Goal: Task Accomplishment & Management: Manage account settings

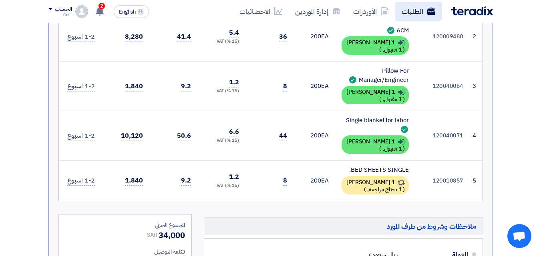
click at [409, 11] on link "الطلبات" at bounding box center [418, 11] width 46 height 19
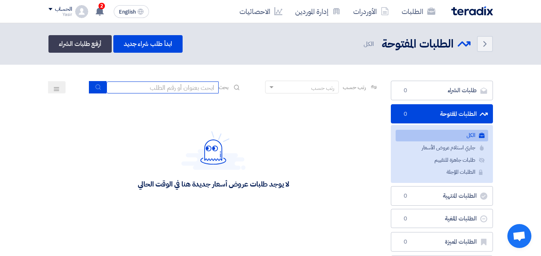
click at [129, 90] on input at bounding box center [162, 88] width 112 height 12
type input "911"
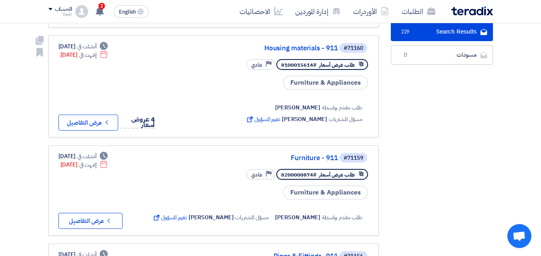
scroll to position [200, 0]
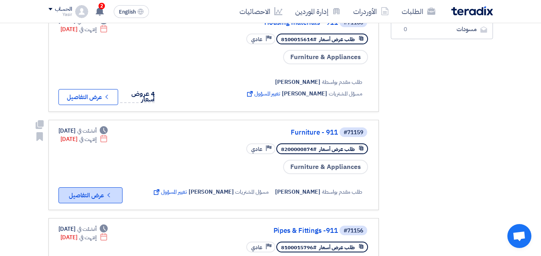
click at [102, 192] on button "Check details عرض التفاصيل" at bounding box center [90, 196] width 64 height 16
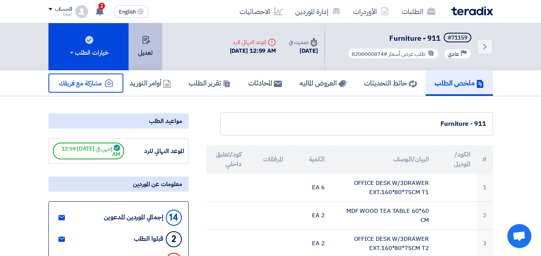
click at [134, 49] on button "تعديل" at bounding box center [145, 46] width 34 height 47
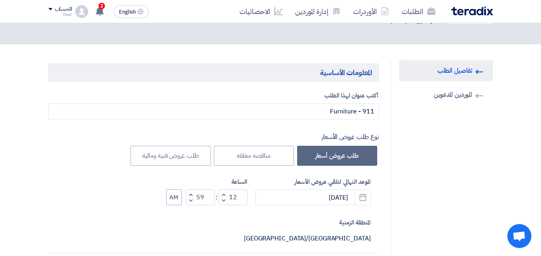
scroll to position [80, 0]
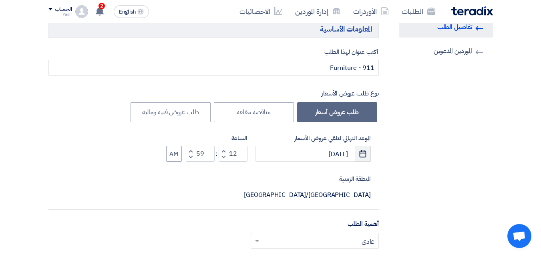
click at [358, 159] on button "Pick a date" at bounding box center [362, 154] width 16 height 16
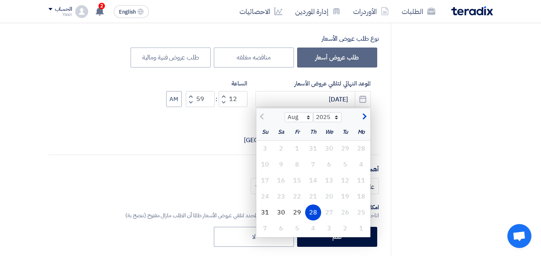
scroll to position [160, 0]
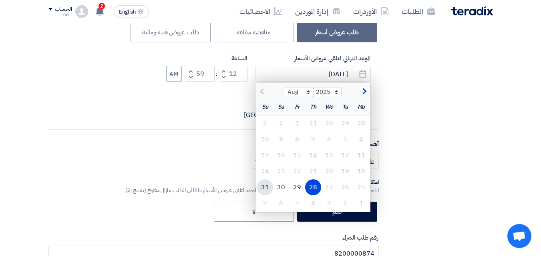
click at [261, 189] on div "31" at bounding box center [265, 188] width 16 height 16
type input "[DATE]"
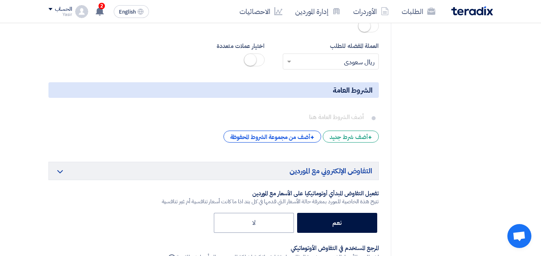
scroll to position [1880, 0]
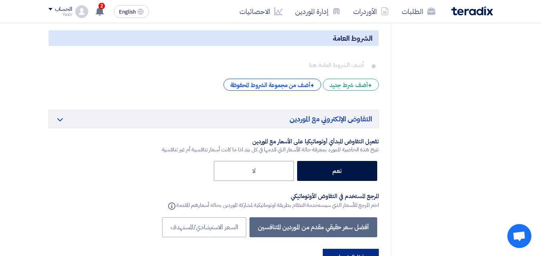
click at [338, 249] on button "حفظ التغييرات" at bounding box center [350, 258] width 56 height 18
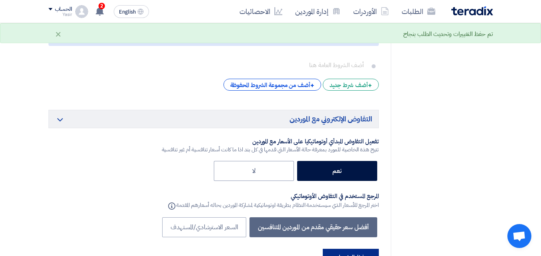
scroll to position [0, 0]
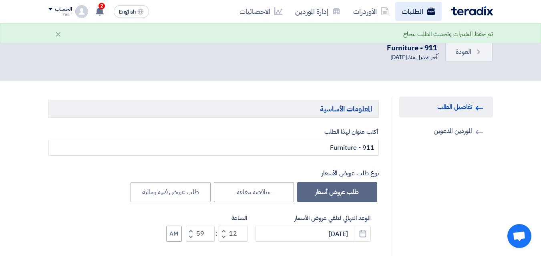
click at [416, 13] on link "الطلبات" at bounding box center [418, 11] width 46 height 19
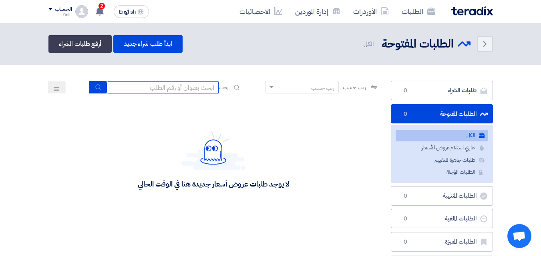
click at [196, 88] on input at bounding box center [162, 88] width 112 height 12
type input "911"
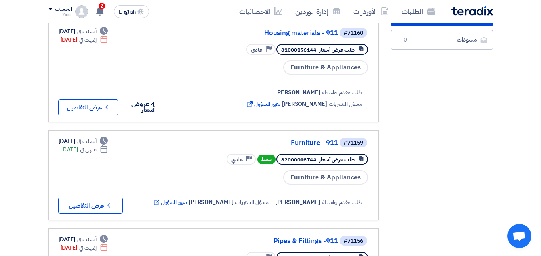
scroll to position [200, 0]
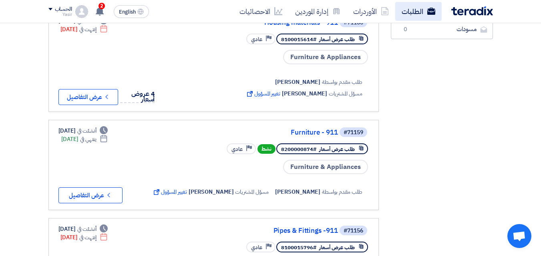
click at [414, 15] on link "الطلبات" at bounding box center [418, 11] width 46 height 19
click at [408, 15] on link "الطلبات" at bounding box center [418, 11] width 46 height 19
click at [424, 14] on link "الطلبات" at bounding box center [418, 11] width 46 height 19
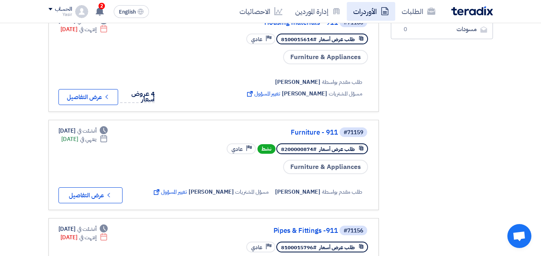
click at [377, 6] on link "الأوردرات" at bounding box center [370, 11] width 48 height 19
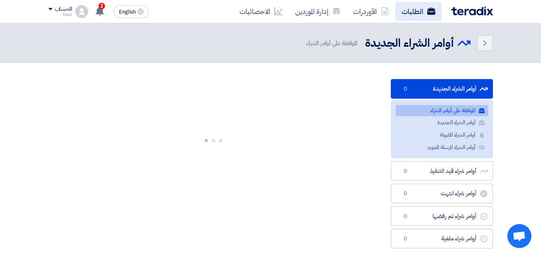
click at [407, 14] on link "الطلبات" at bounding box center [418, 11] width 46 height 19
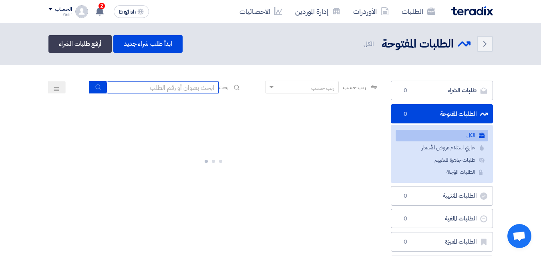
click at [175, 87] on input at bounding box center [162, 88] width 112 height 12
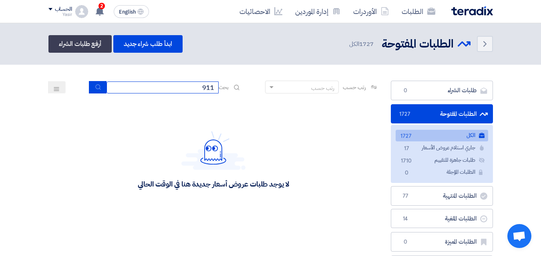
type input "911"
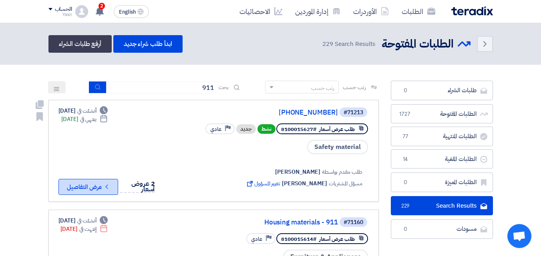
click at [100, 191] on button "Check details عرض التفاصيل" at bounding box center [88, 187] width 60 height 16
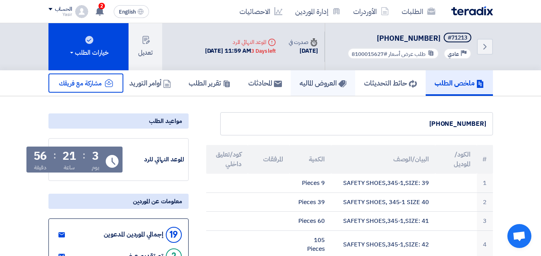
click at [299, 87] on h5 "العروض الماليه" at bounding box center [322, 82] width 47 height 9
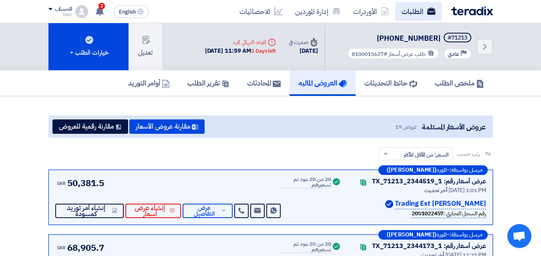
click at [403, 11] on link "الطلبات" at bounding box center [418, 11] width 46 height 19
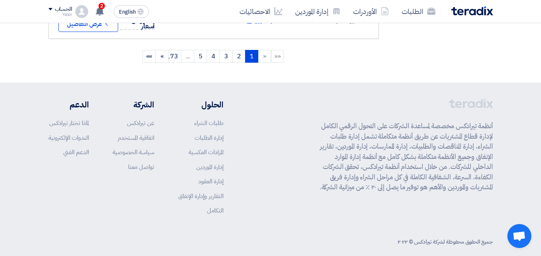
scroll to position [1075, 0]
click at [407, 15] on link "الطلبات" at bounding box center [418, 11] width 46 height 19
click at [418, 13] on link "الطلبات" at bounding box center [418, 11] width 46 height 19
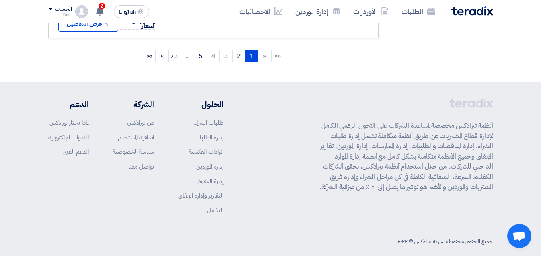
click at [459, 11] on img at bounding box center [472, 10] width 42 height 9
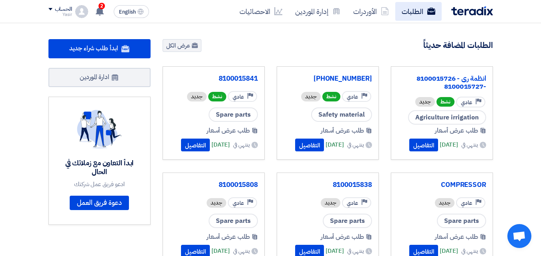
click at [404, 12] on link "الطلبات" at bounding box center [418, 11] width 46 height 19
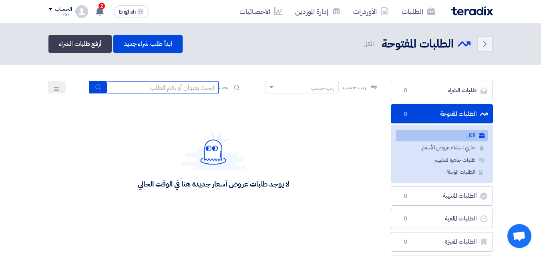
click at [198, 82] on input at bounding box center [162, 88] width 112 height 12
type input "911"
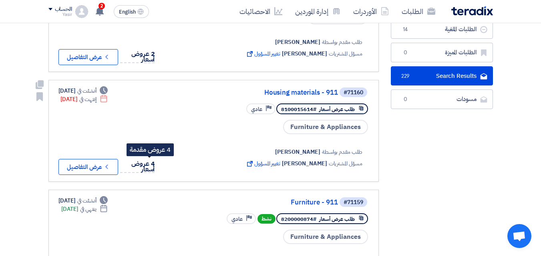
scroll to position [160, 0]
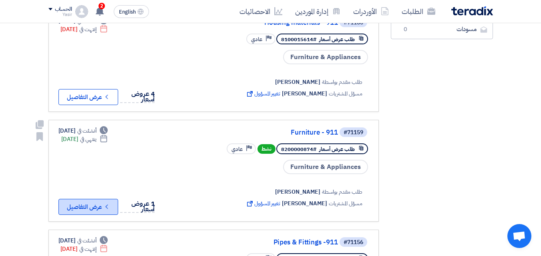
click at [106, 203] on icon "Check details" at bounding box center [107, 207] width 8 height 8
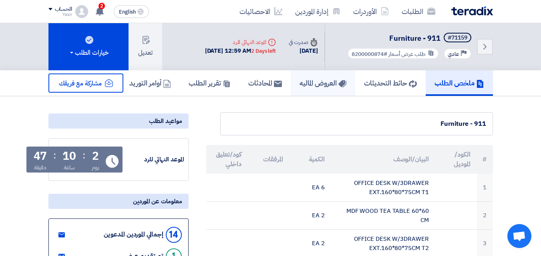
click at [299, 82] on h5 "العروض الماليه" at bounding box center [322, 82] width 47 height 9
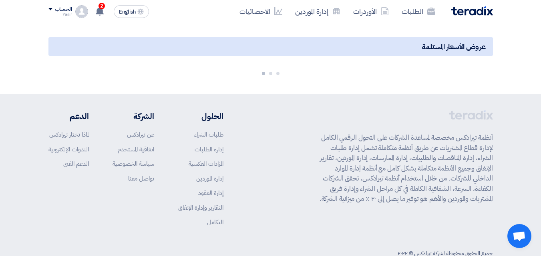
scroll to position [80, 0]
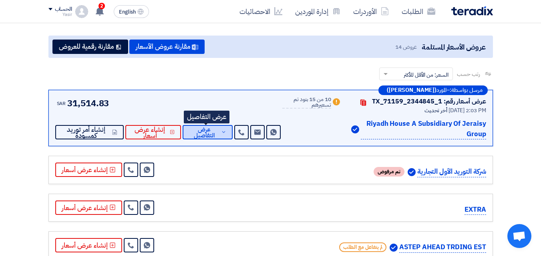
click at [212, 133] on span "عرض التفاصيل" at bounding box center [204, 133] width 30 height 12
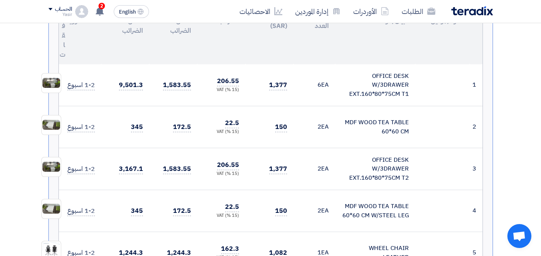
scroll to position [280, 0]
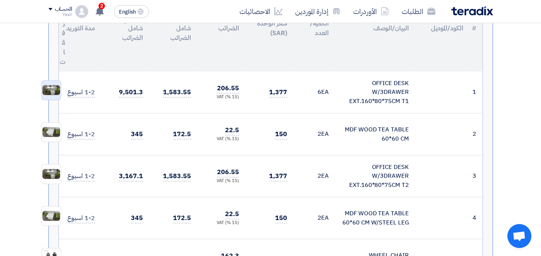
click at [56, 89] on img at bounding box center [51, 90] width 19 height 12
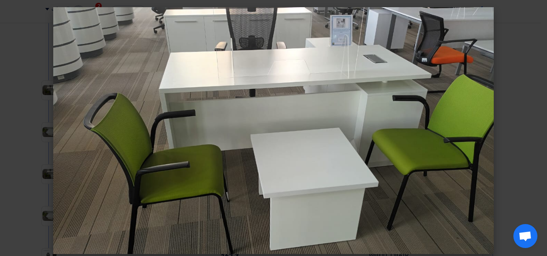
click at [22, 65] on modal-container at bounding box center [273, 128] width 547 height 256
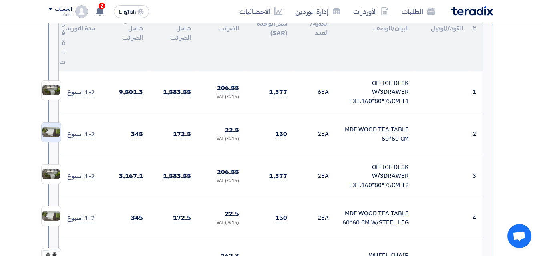
click at [50, 129] on img at bounding box center [51, 132] width 19 height 12
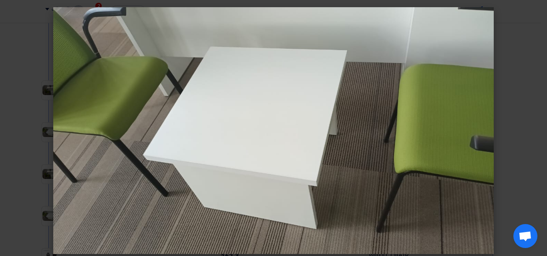
click at [15, 84] on modal-container at bounding box center [273, 128] width 547 height 256
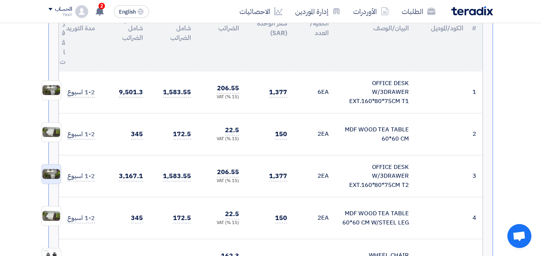
click at [49, 170] on img at bounding box center [51, 174] width 19 height 12
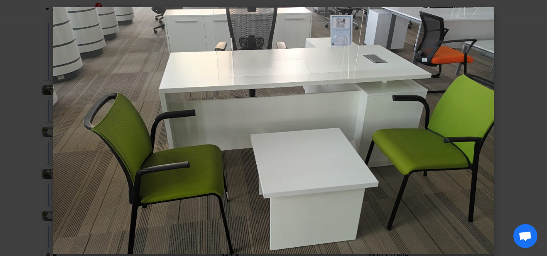
click at [10, 92] on modal-container at bounding box center [273, 128] width 547 height 256
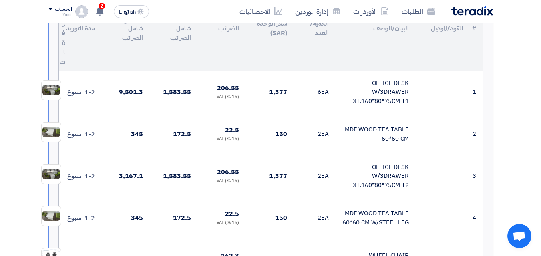
scroll to position [320, 0]
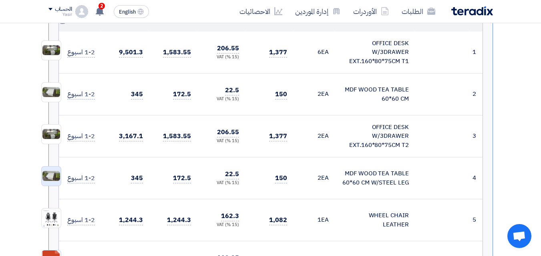
click at [48, 173] on img at bounding box center [51, 176] width 19 height 12
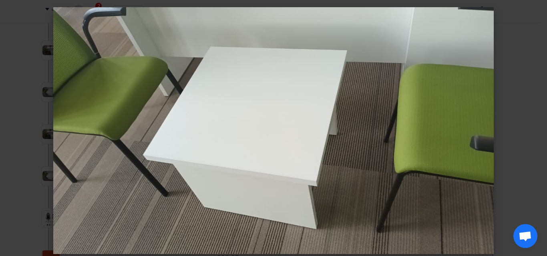
click at [12, 114] on modal-container at bounding box center [273, 128] width 547 height 256
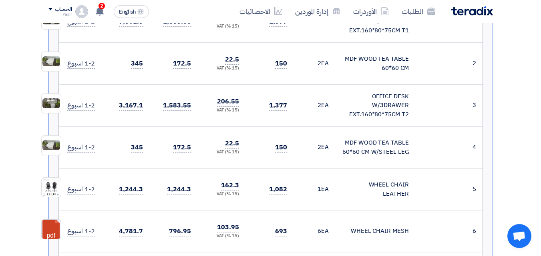
scroll to position [360, 0]
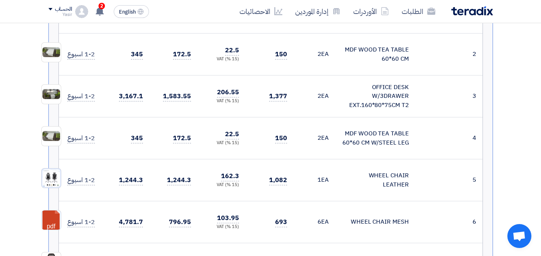
click at [51, 178] on img at bounding box center [51, 178] width 19 height 19
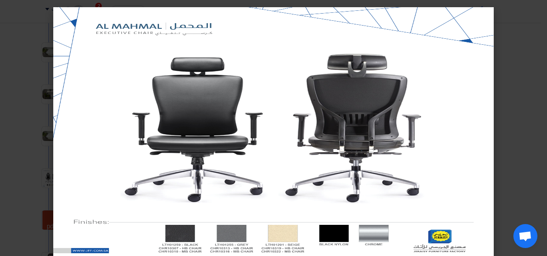
click at [8, 116] on modal-container at bounding box center [273, 128] width 547 height 256
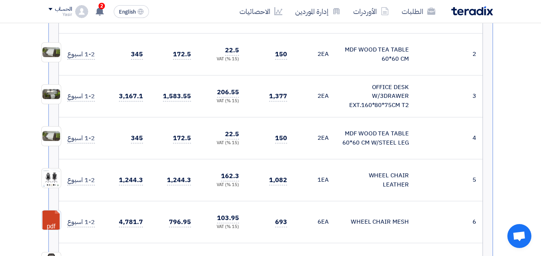
scroll to position [400, 0]
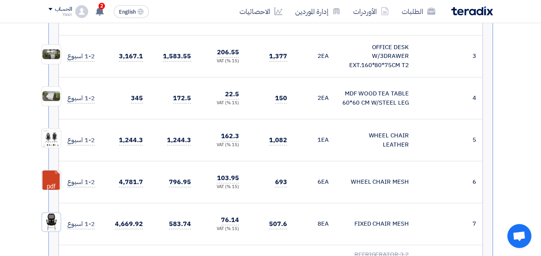
click at [47, 219] on img at bounding box center [51, 222] width 19 height 19
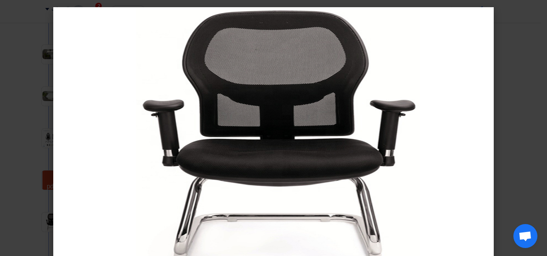
click at [22, 126] on modal-container at bounding box center [273, 128] width 547 height 256
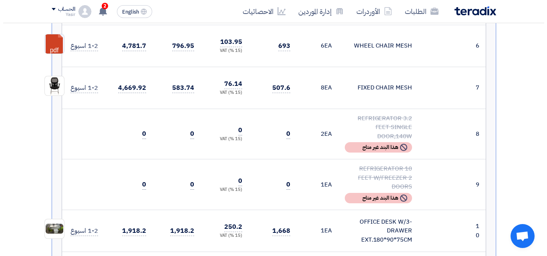
scroll to position [600, 0]
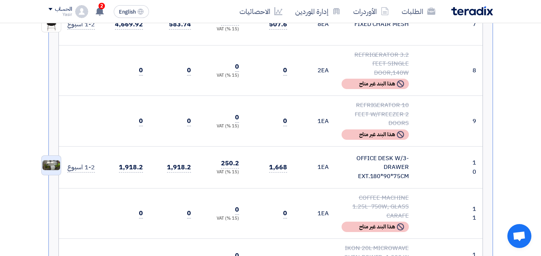
click at [54, 160] on img at bounding box center [51, 166] width 19 height 12
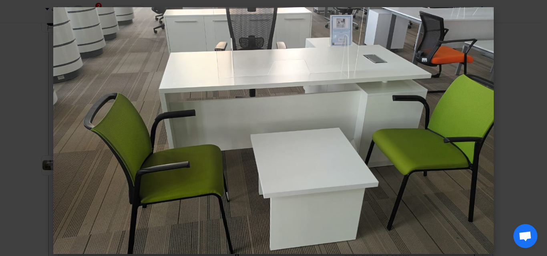
click at [12, 93] on modal-container at bounding box center [273, 128] width 547 height 256
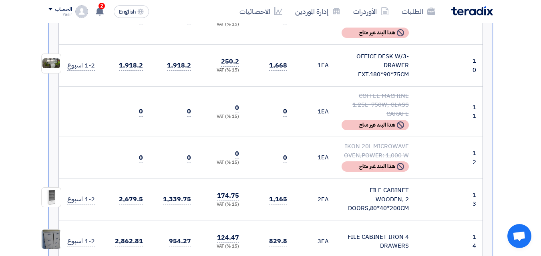
scroll to position [720, 0]
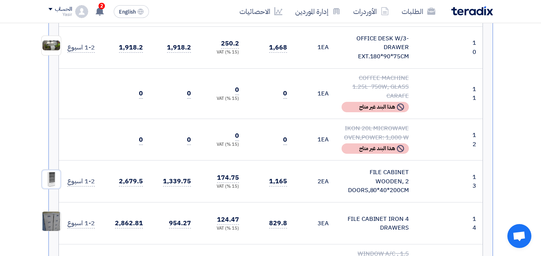
click at [51, 170] on img at bounding box center [51, 179] width 19 height 19
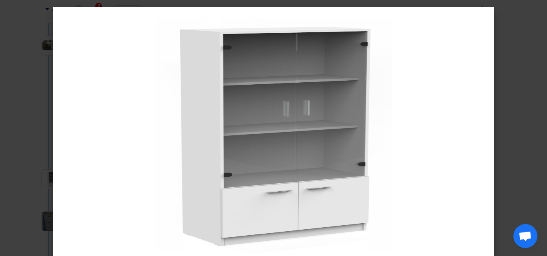
click at [18, 123] on modal-container at bounding box center [273, 128] width 547 height 256
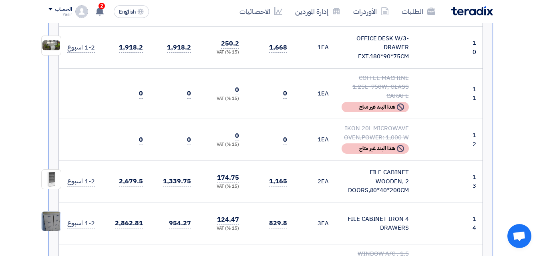
click at [51, 212] on img at bounding box center [51, 221] width 19 height 33
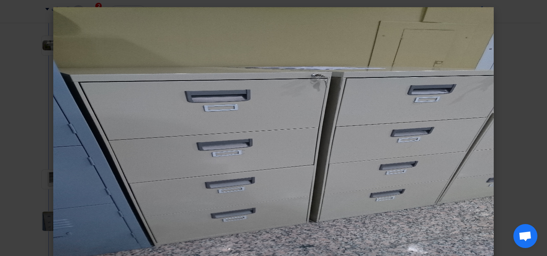
click at [25, 106] on modal-container at bounding box center [273, 128] width 547 height 256
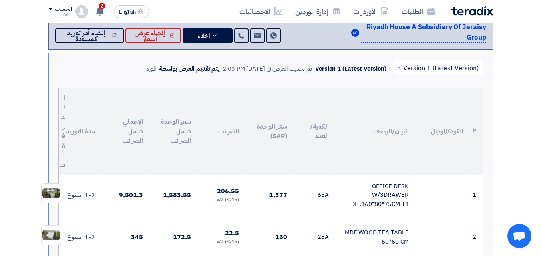
scroll to position [160, 0]
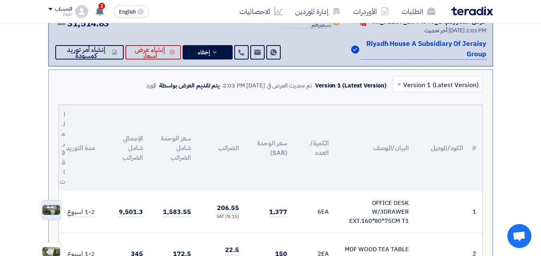
click at [48, 209] on img at bounding box center [51, 210] width 19 height 12
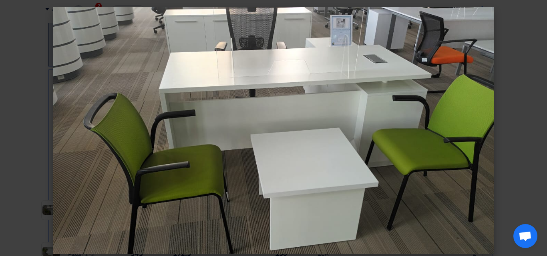
click at [21, 111] on modal-container at bounding box center [273, 128] width 547 height 256
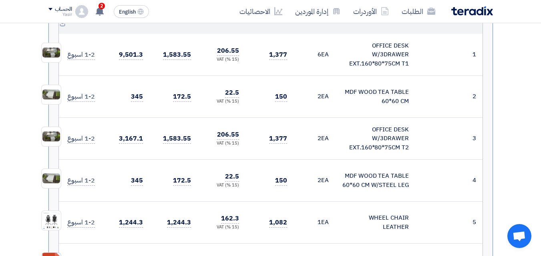
scroll to position [280, 0]
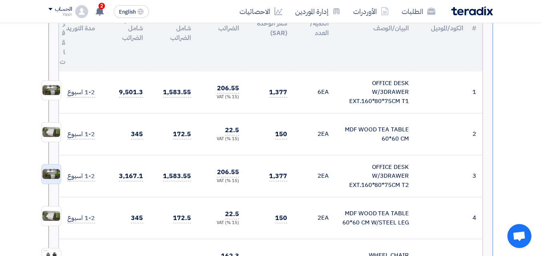
click at [48, 178] on img at bounding box center [51, 174] width 19 height 12
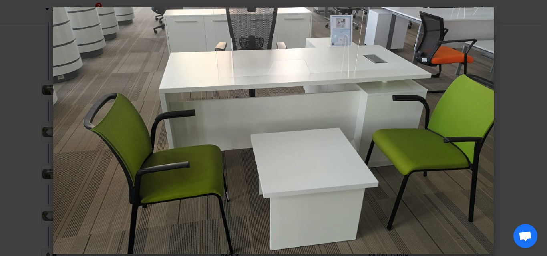
click at [21, 106] on modal-container at bounding box center [273, 128] width 547 height 256
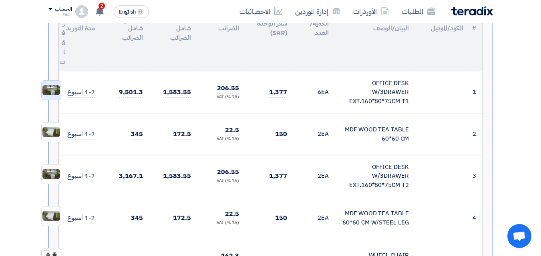
click at [43, 88] on img at bounding box center [51, 90] width 19 height 12
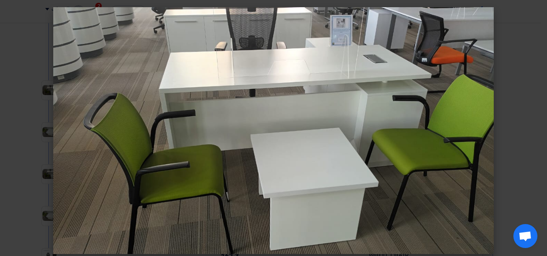
click at [23, 120] on modal-container at bounding box center [273, 128] width 547 height 256
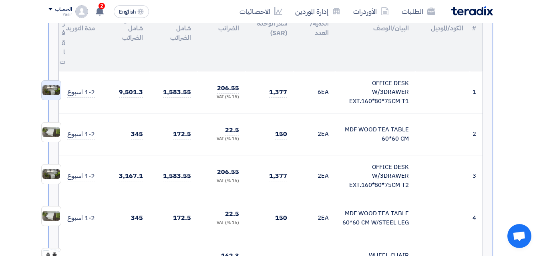
click at [48, 92] on img at bounding box center [51, 90] width 19 height 12
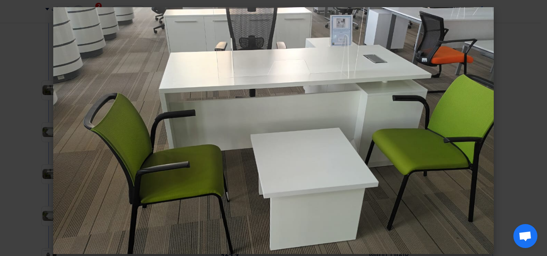
click at [28, 90] on modal-container at bounding box center [273, 128] width 547 height 256
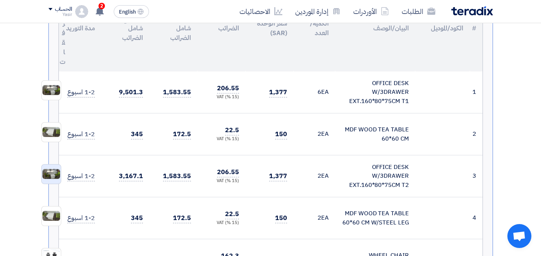
click at [56, 180] on div at bounding box center [51, 174] width 20 height 20
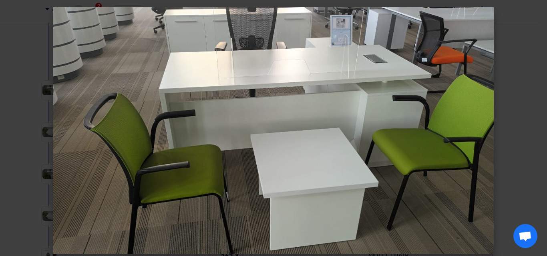
click at [13, 97] on modal-container at bounding box center [273, 128] width 547 height 256
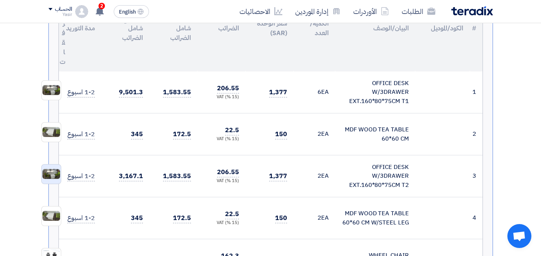
click at [50, 169] on img at bounding box center [51, 174] width 19 height 12
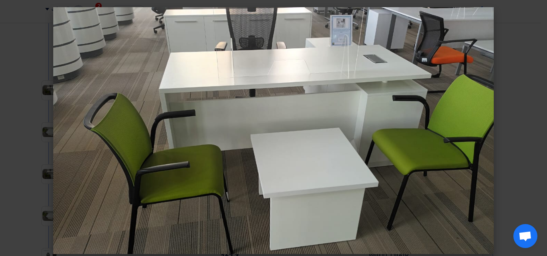
click at [31, 78] on modal-container at bounding box center [273, 128] width 547 height 256
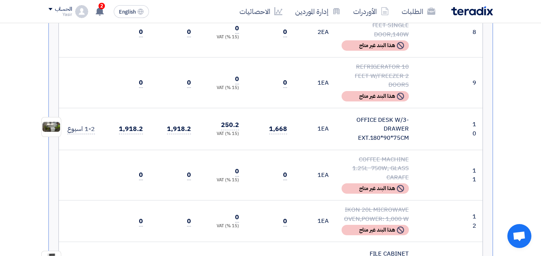
scroll to position [640, 0]
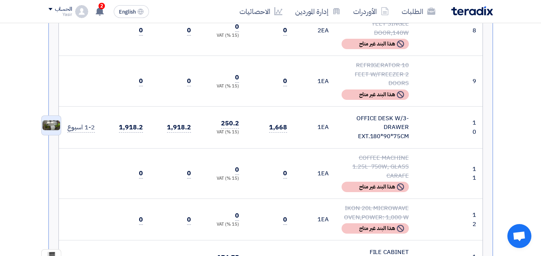
click at [59, 120] on img at bounding box center [51, 126] width 19 height 12
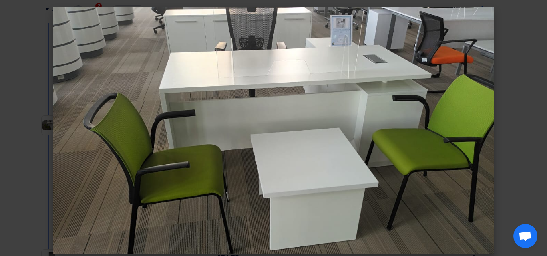
click at [24, 68] on modal-container at bounding box center [273, 128] width 547 height 256
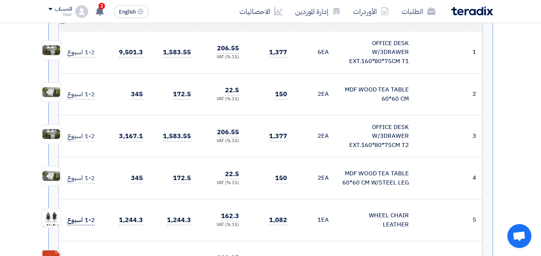
scroll to position [280, 0]
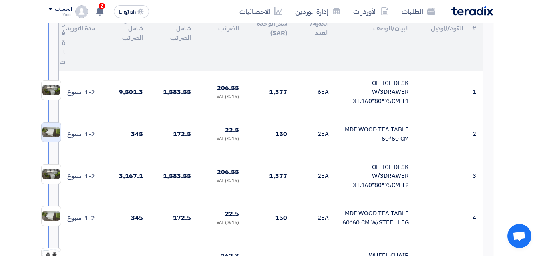
click at [44, 136] on img at bounding box center [51, 132] width 19 height 12
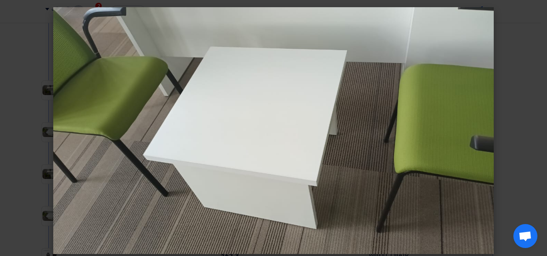
click at [25, 111] on modal-container at bounding box center [273, 128] width 547 height 256
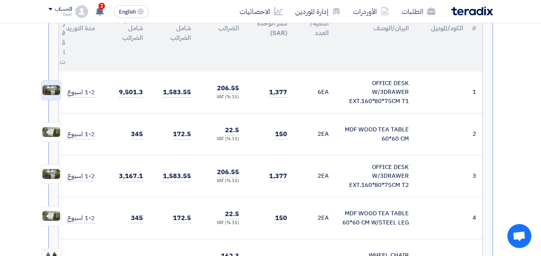
click at [58, 90] on img at bounding box center [51, 90] width 19 height 12
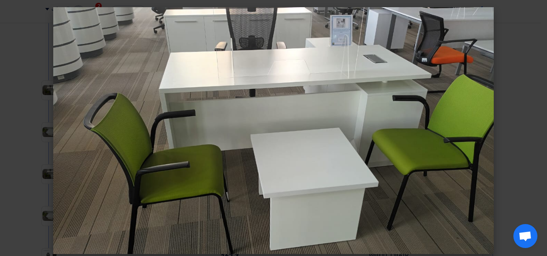
click at [22, 98] on modal-container at bounding box center [273, 128] width 547 height 256
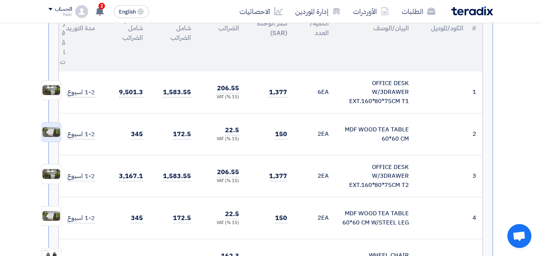
click at [52, 136] on img at bounding box center [51, 132] width 19 height 12
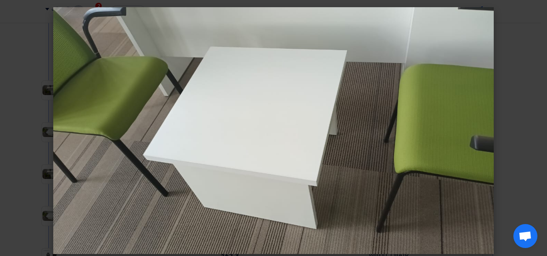
click at [20, 120] on modal-container at bounding box center [273, 128] width 547 height 256
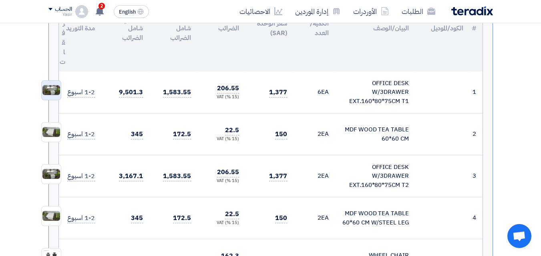
click at [49, 91] on img at bounding box center [51, 90] width 19 height 12
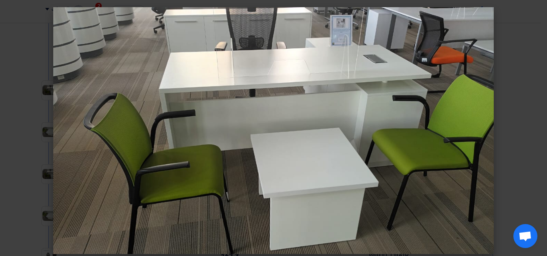
click at [34, 98] on modal-container at bounding box center [273, 128] width 547 height 256
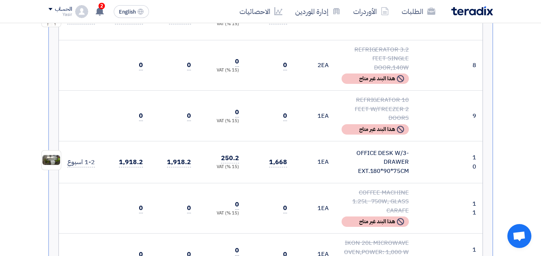
scroll to position [600, 0]
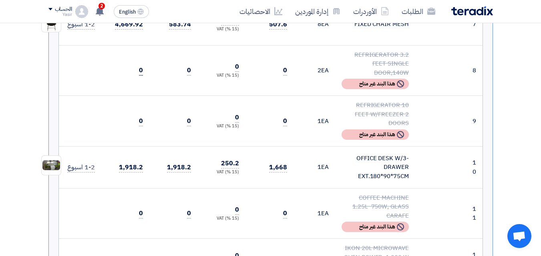
click at [141, 71] on span "0" at bounding box center [141, 71] width 4 height 10
click at [187, 73] on span "0" at bounding box center [189, 71] width 4 height 10
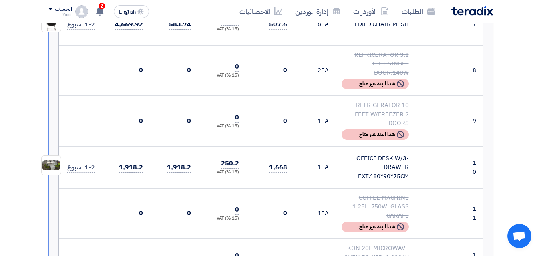
click at [190, 71] on span "0" at bounding box center [189, 71] width 4 height 10
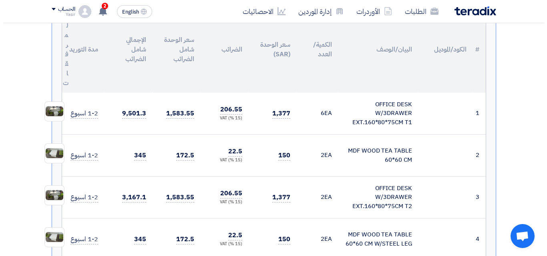
scroll to position [280, 0]
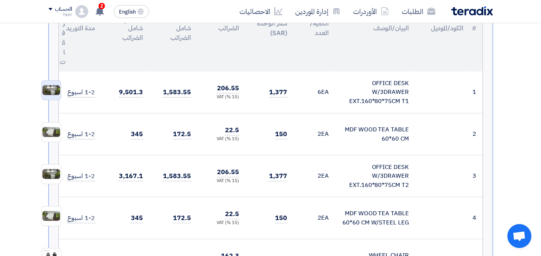
click at [57, 94] on img at bounding box center [51, 90] width 19 height 12
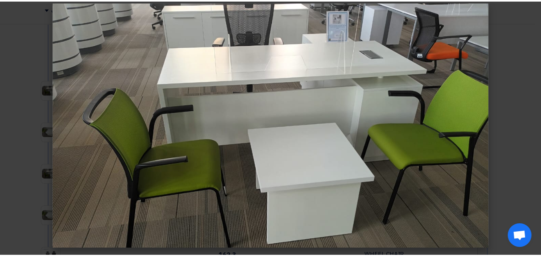
scroll to position [0, 0]
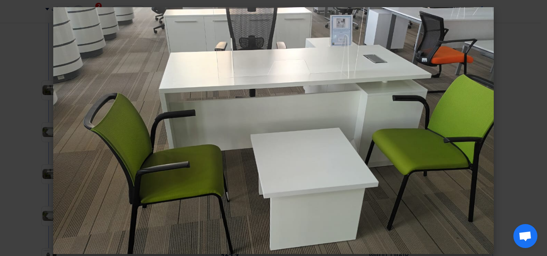
click at [21, 90] on modal-container at bounding box center [273, 128] width 547 height 256
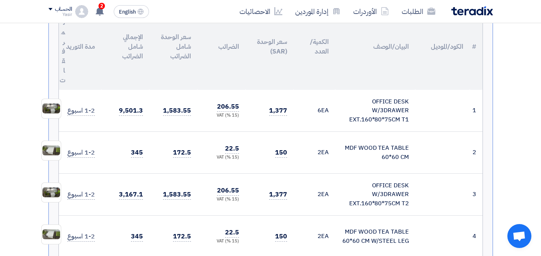
scroll to position [280, 0]
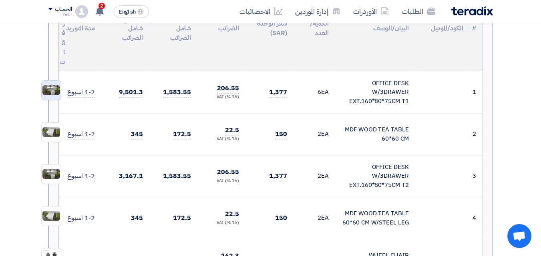
click at [54, 93] on img at bounding box center [51, 90] width 19 height 12
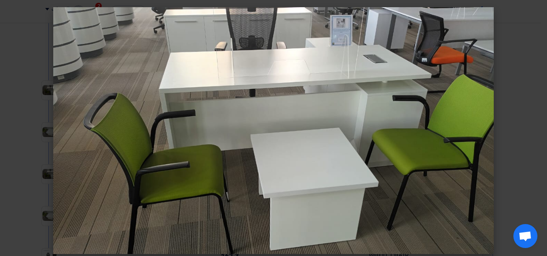
click at [31, 62] on modal-container at bounding box center [273, 128] width 547 height 256
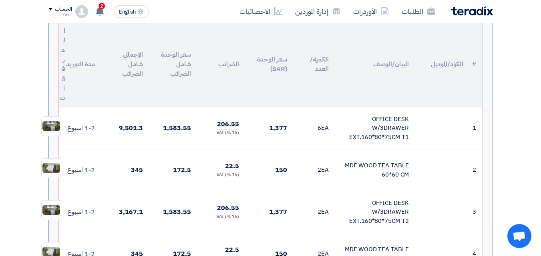
scroll to position [240, 0]
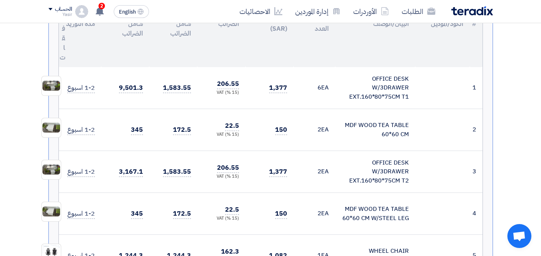
scroll to position [320, 0]
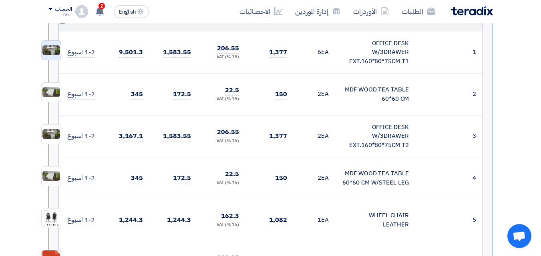
click at [58, 46] on img at bounding box center [51, 50] width 19 height 12
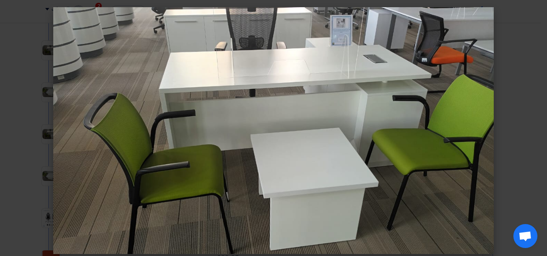
click at [16, 77] on modal-container at bounding box center [273, 128] width 547 height 256
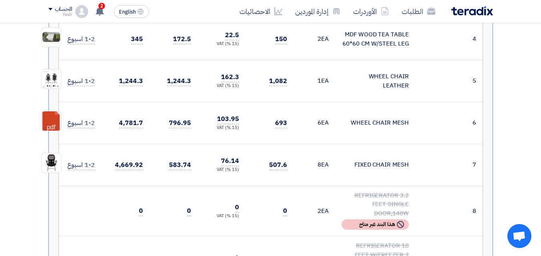
scroll to position [440, 0]
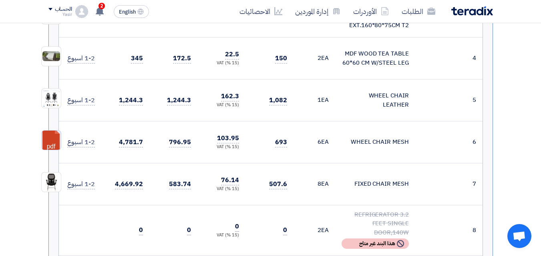
click at [47, 140] on link at bounding box center [74, 155] width 64 height 48
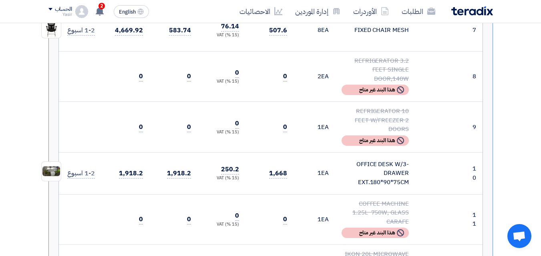
scroll to position [640, 0]
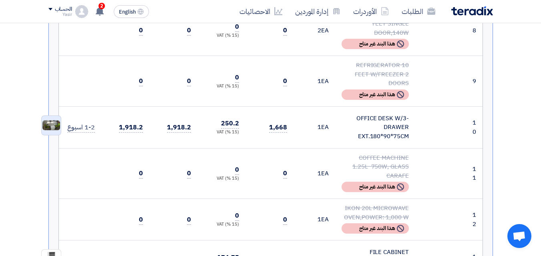
click at [50, 120] on img at bounding box center [51, 126] width 19 height 12
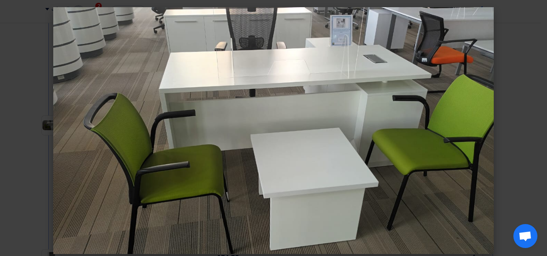
click at [20, 50] on modal-container at bounding box center [273, 128] width 547 height 256
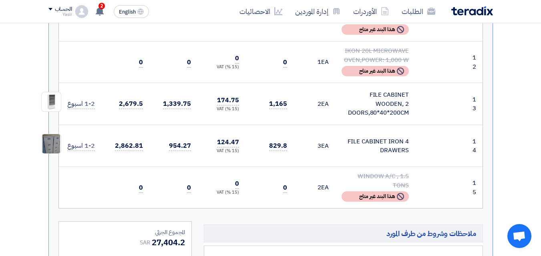
scroll to position [800, 0]
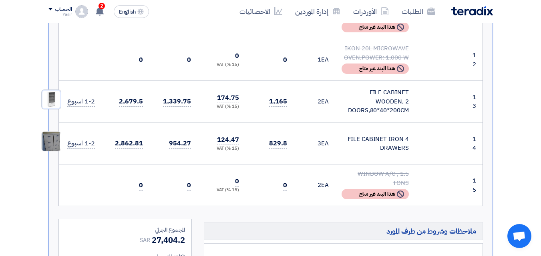
click at [53, 90] on img at bounding box center [51, 99] width 19 height 19
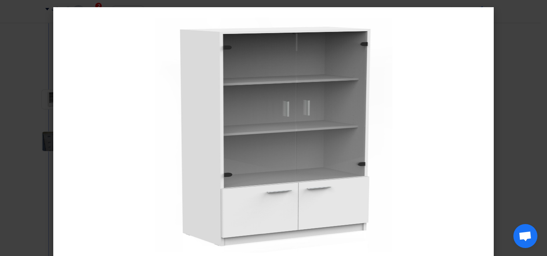
click at [19, 118] on modal-container at bounding box center [273, 128] width 547 height 256
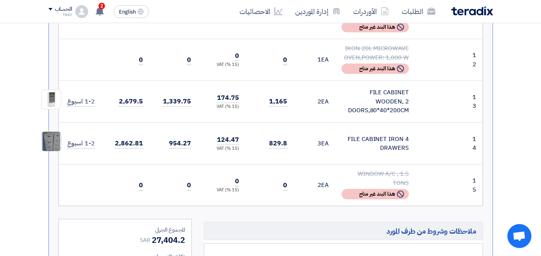
click at [46, 137] on img at bounding box center [51, 141] width 19 height 33
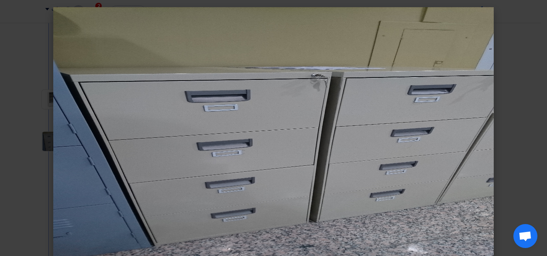
click at [20, 135] on modal-container at bounding box center [273, 128] width 547 height 256
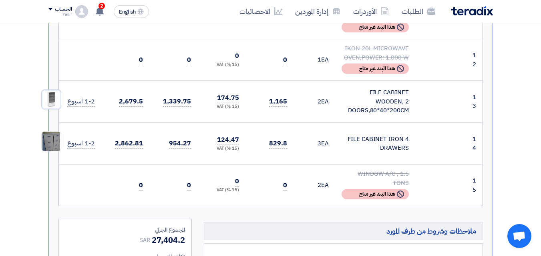
click at [52, 90] on img at bounding box center [51, 99] width 19 height 19
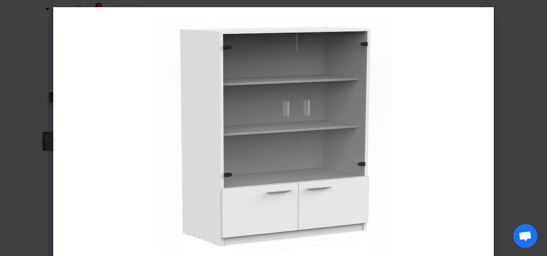
click at [17, 121] on modal-container at bounding box center [273, 128] width 547 height 256
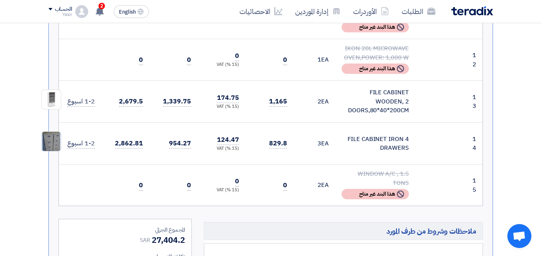
click at [52, 142] on img at bounding box center [51, 141] width 19 height 33
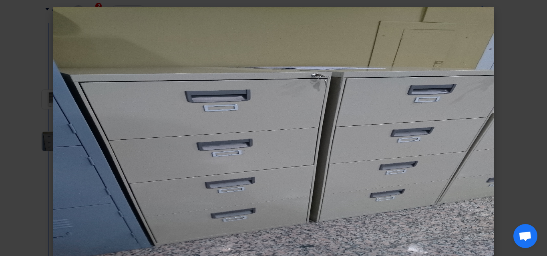
click at [30, 128] on modal-container at bounding box center [273, 128] width 547 height 256
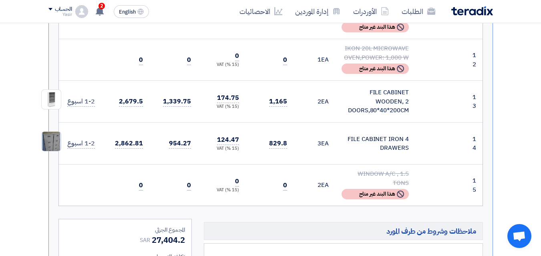
click at [48, 136] on img at bounding box center [51, 141] width 19 height 33
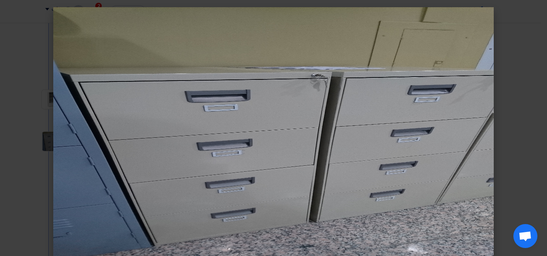
click at [29, 130] on modal-container at bounding box center [273, 128] width 547 height 256
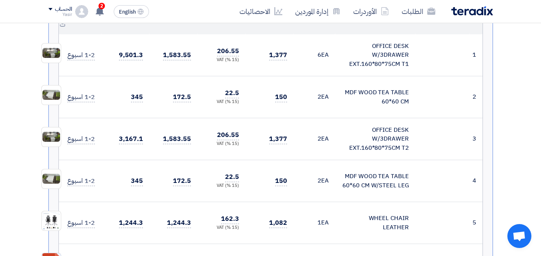
scroll to position [320, 0]
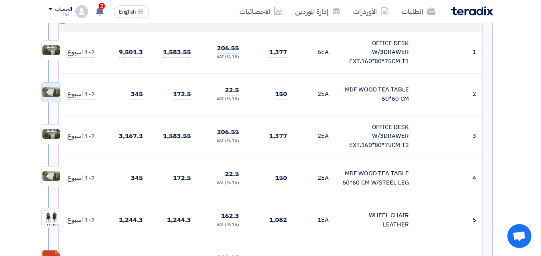
click at [50, 93] on img at bounding box center [51, 92] width 19 height 12
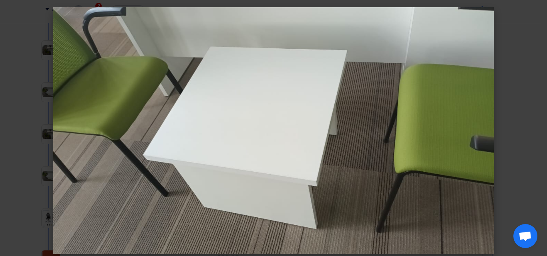
click at [31, 108] on modal-container at bounding box center [273, 128] width 547 height 256
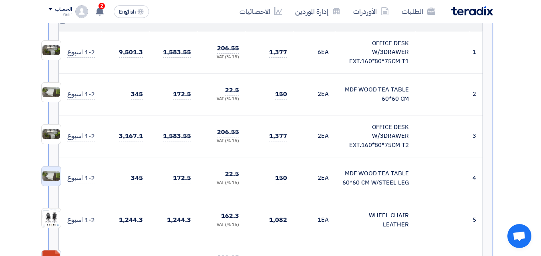
click at [49, 177] on img at bounding box center [51, 176] width 19 height 12
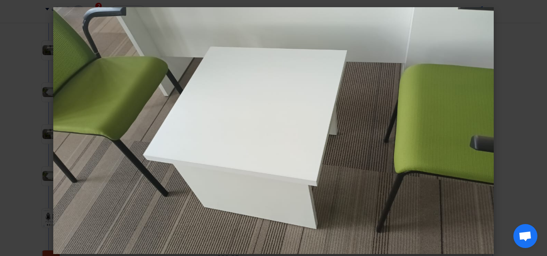
click at [33, 125] on modal-container at bounding box center [273, 128] width 547 height 256
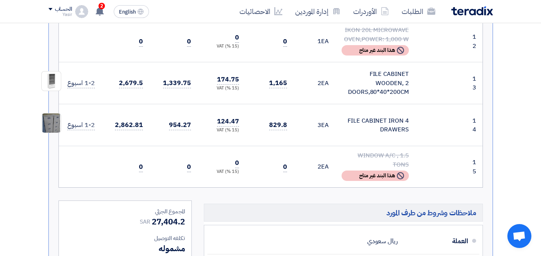
scroll to position [800, 0]
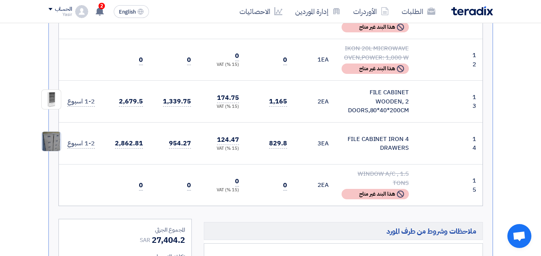
click at [51, 137] on img at bounding box center [51, 141] width 19 height 33
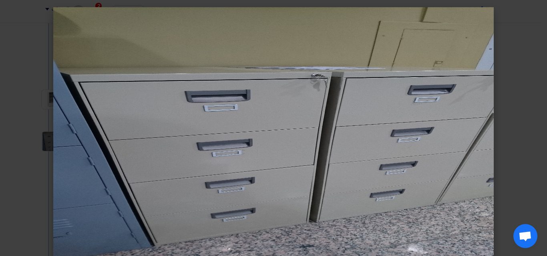
click at [42, 84] on modal-container at bounding box center [273, 128] width 547 height 256
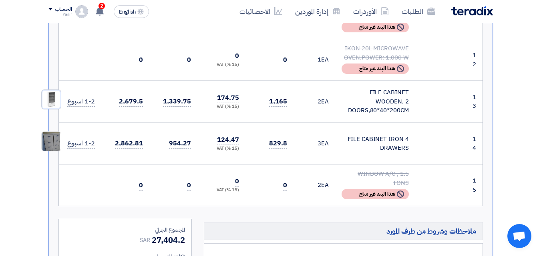
click at [52, 90] on img at bounding box center [51, 99] width 19 height 19
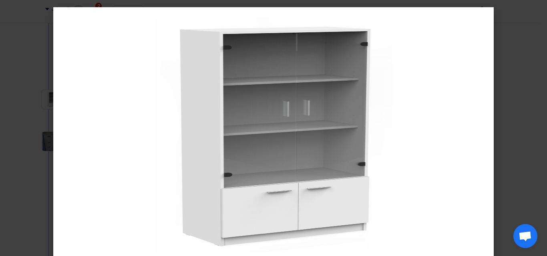
click at [21, 109] on modal-container at bounding box center [273, 128] width 547 height 256
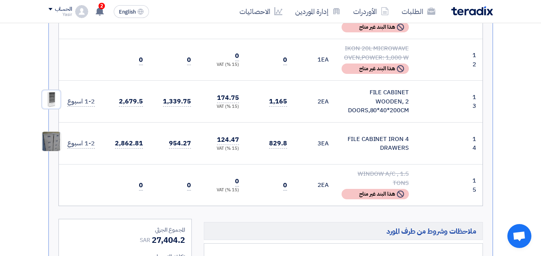
click at [52, 93] on img at bounding box center [51, 99] width 19 height 19
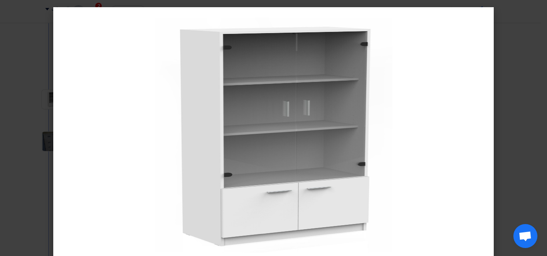
click at [22, 153] on modal-container at bounding box center [273, 128] width 547 height 256
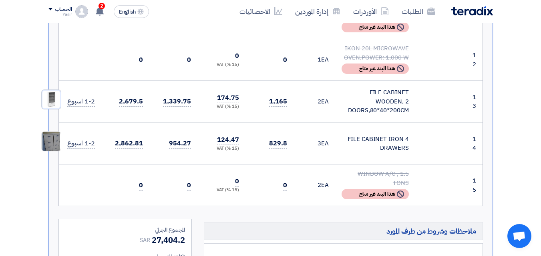
click at [54, 96] on img at bounding box center [51, 99] width 19 height 19
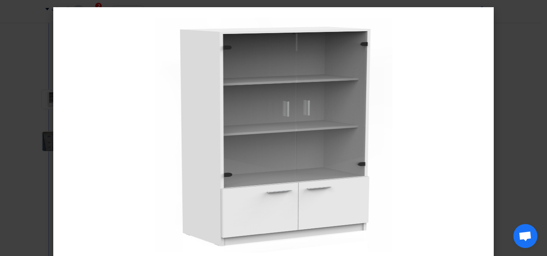
click at [18, 24] on modal-container at bounding box center [273, 128] width 547 height 256
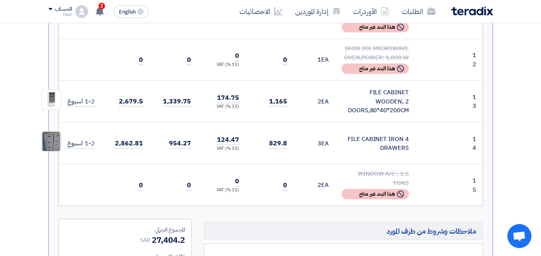
click at [52, 134] on img at bounding box center [51, 141] width 19 height 33
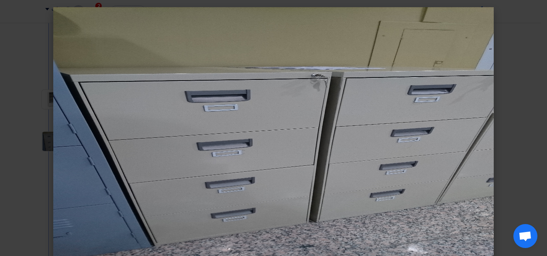
click at [22, 94] on modal-container at bounding box center [273, 128] width 547 height 256
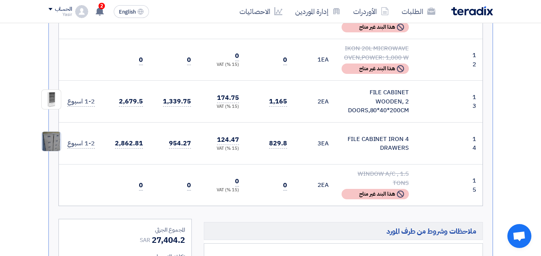
click at [53, 136] on img at bounding box center [51, 141] width 19 height 33
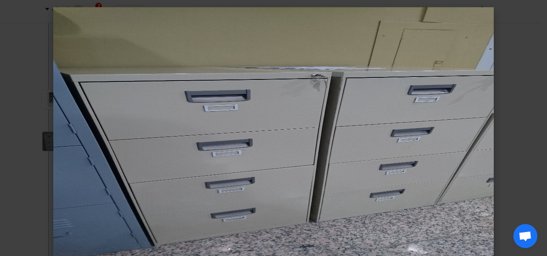
click at [32, 117] on modal-container at bounding box center [273, 128] width 547 height 256
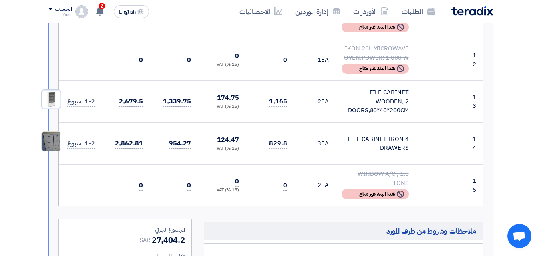
click at [44, 96] on img at bounding box center [51, 99] width 19 height 19
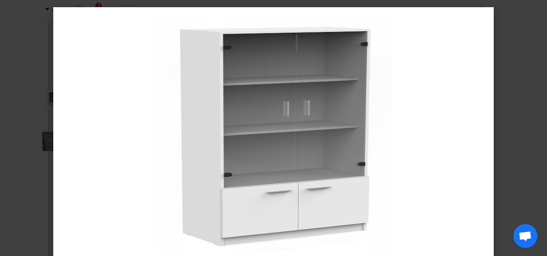
click at [30, 106] on modal-container at bounding box center [273, 128] width 547 height 256
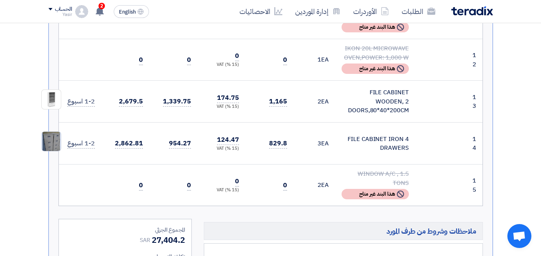
click at [47, 132] on img at bounding box center [51, 141] width 19 height 33
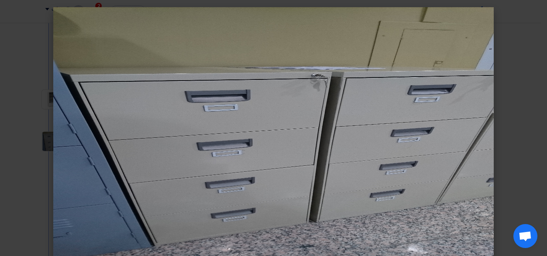
click at [29, 121] on modal-container at bounding box center [273, 128] width 547 height 256
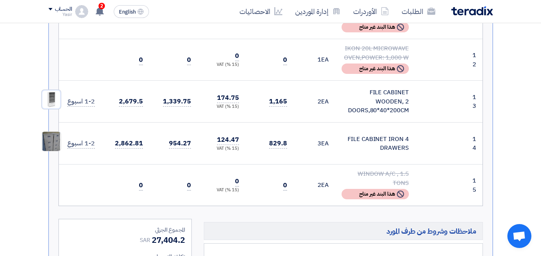
click at [51, 91] on img at bounding box center [51, 99] width 19 height 19
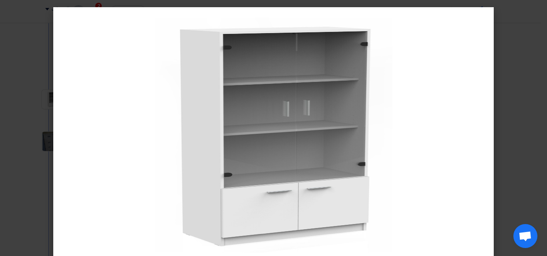
click at [24, 100] on modal-container at bounding box center [273, 128] width 547 height 256
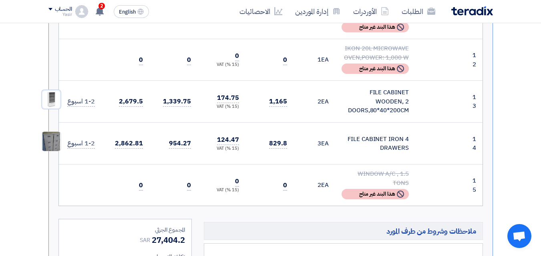
click at [52, 96] on img at bounding box center [51, 99] width 19 height 19
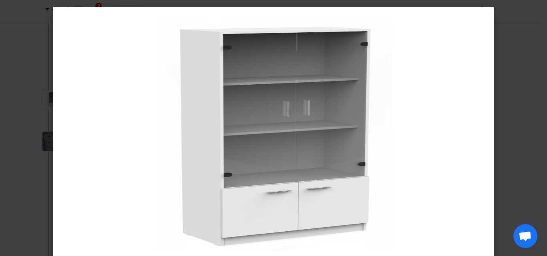
click at [24, 138] on modal-container at bounding box center [273, 128] width 547 height 256
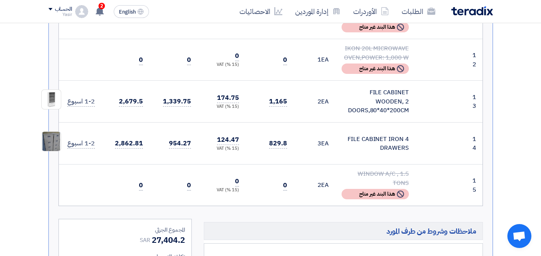
click at [48, 132] on img at bounding box center [51, 141] width 19 height 33
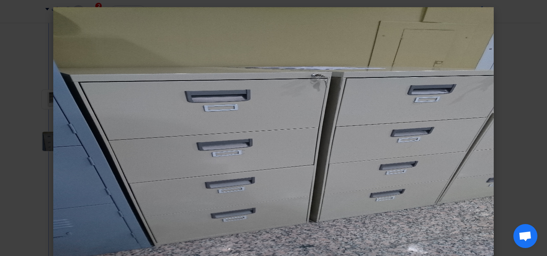
click at [34, 131] on modal-container at bounding box center [273, 128] width 547 height 256
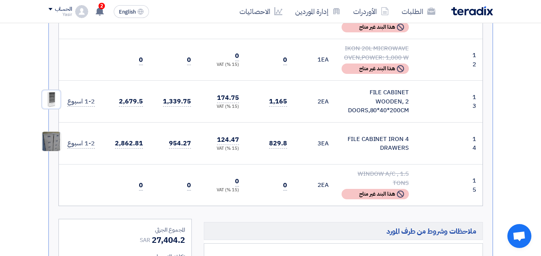
click at [52, 91] on img at bounding box center [51, 99] width 19 height 19
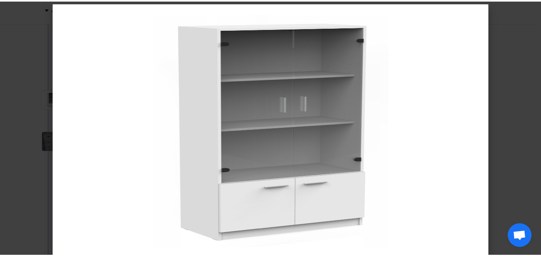
scroll to position [0, 0]
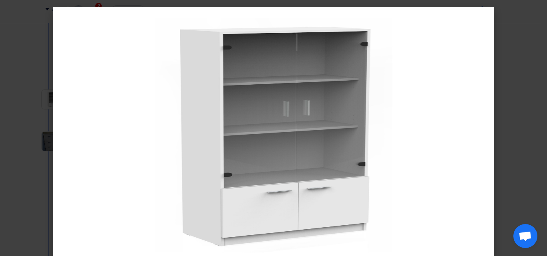
click at [28, 105] on modal-container at bounding box center [273, 128] width 547 height 256
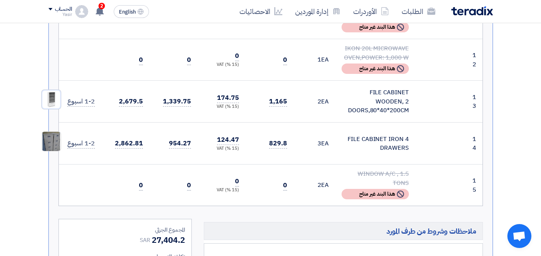
click at [58, 94] on img at bounding box center [51, 99] width 19 height 19
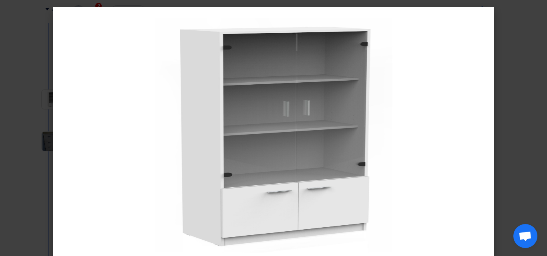
click at [37, 44] on modal-container at bounding box center [273, 128] width 547 height 256
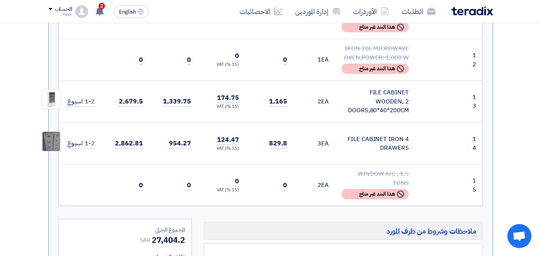
drag, startPoint x: 407, startPoint y: 98, endPoint x: 370, endPoint y: 99, distance: 37.2
click at [370, 99] on div "FILE CABINET WOODEN, 2 DOORS,80*40*200CM" at bounding box center [374, 101] width 67 height 27
click at [44, 96] on img at bounding box center [51, 99] width 19 height 19
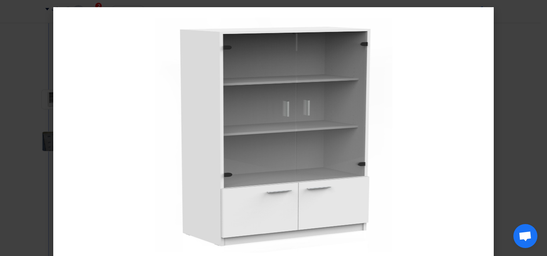
click at [14, 84] on modal-container at bounding box center [273, 128] width 547 height 256
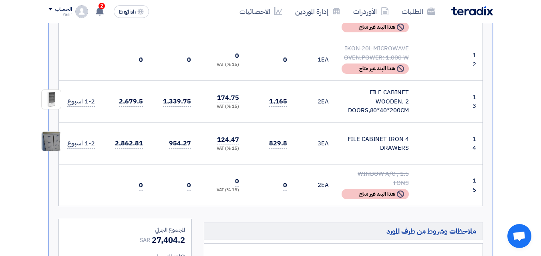
drag, startPoint x: 408, startPoint y: 98, endPoint x: 370, endPoint y: 100, distance: 38.4
click at [370, 100] on div "FILE CABINET WOODEN, 2 DOORS,80*40*200CM" at bounding box center [374, 101] width 67 height 27
click at [361, 94] on div "FILE CABINET WOODEN, 2 DOORS,80*40*200CM" at bounding box center [374, 101] width 67 height 27
drag, startPoint x: 342, startPoint y: 88, endPoint x: 420, endPoint y: 96, distance: 79.2
click at [420, 96] on tr "13 FILE CABINET WOODEN, 2 DOORS,80*40*200CM 2" at bounding box center [270, 102] width 423 height 42
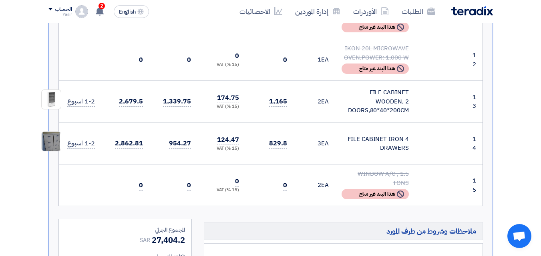
click at [405, 96] on div "FILE CABINET WOODEN, 2 DOORS,80*40*200CM" at bounding box center [374, 101] width 67 height 27
click at [386, 88] on div "FILE CABINET WOODEN, 2 DOORS,80*40*200CM" at bounding box center [374, 101] width 67 height 27
click at [380, 103] on td "FILE CABINET WOODEN, 2 DOORS,80*40*200CM" at bounding box center [375, 102] width 80 height 42
click at [380, 101] on div "FILE CABINET WOODEN, 2 DOORS,80*40*200CM" at bounding box center [374, 101] width 67 height 27
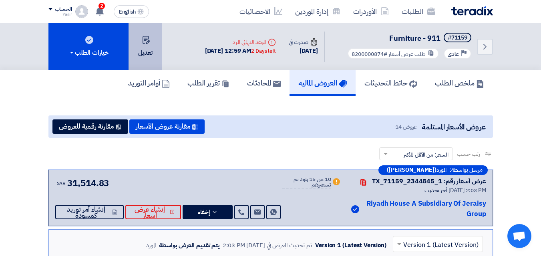
click at [158, 47] on button "تعديل" at bounding box center [145, 46] width 34 height 47
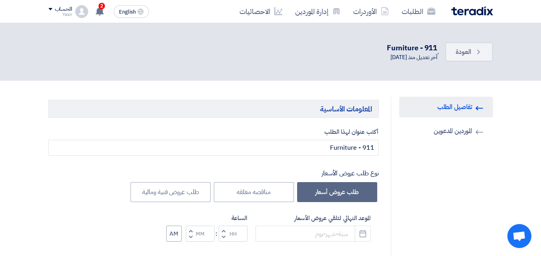
type input "[DATE]"
type input "12"
type input "59"
click at [450, 133] on link "Invited Suppliers الموردين المدعوين" at bounding box center [446, 131] width 94 height 21
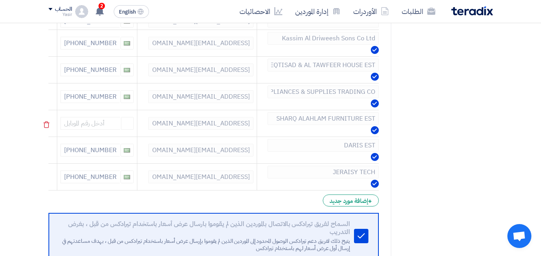
scroll to position [280, 0]
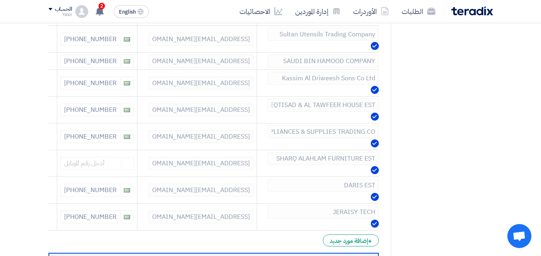
drag, startPoint x: 297, startPoint y: 77, endPoint x: 16, endPoint y: 68, distance: 281.8
click at [6, 76] on section "RFQ Information تفاصيل الطلب Invited Suppliers الموردين المدعوين إختيار الموردي…" at bounding box center [270, 92] width 541 height 583
click at [410, 3] on link "الطلبات" at bounding box center [418, 11] width 46 height 19
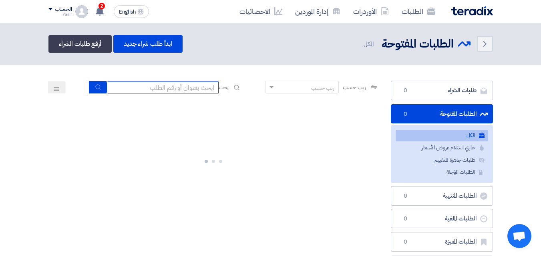
click at [138, 85] on input at bounding box center [162, 88] width 112 height 12
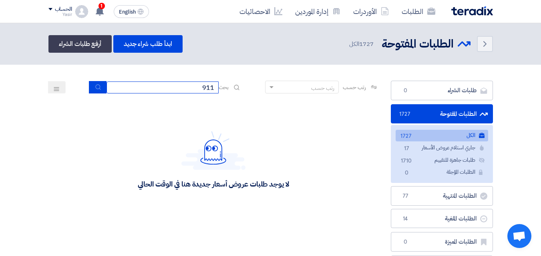
type input "911"
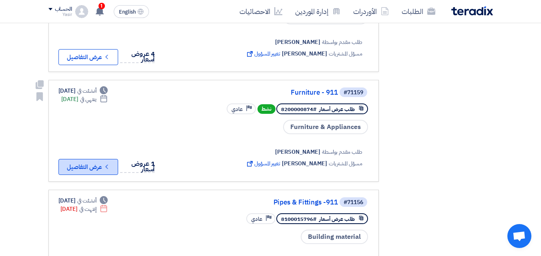
click at [103, 159] on button "Check details عرض التفاصيل" at bounding box center [88, 167] width 60 height 16
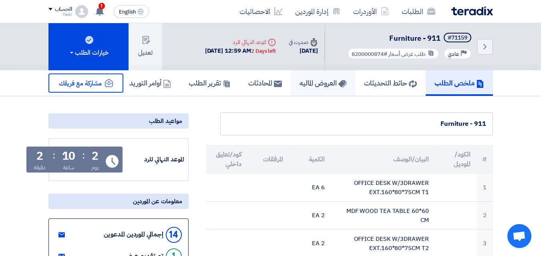
click at [310, 84] on h5 "العروض الماليه" at bounding box center [322, 82] width 47 height 9
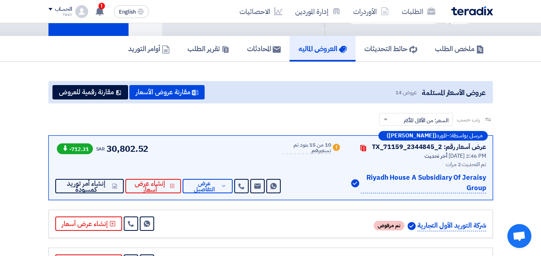
scroll to position [80, 0]
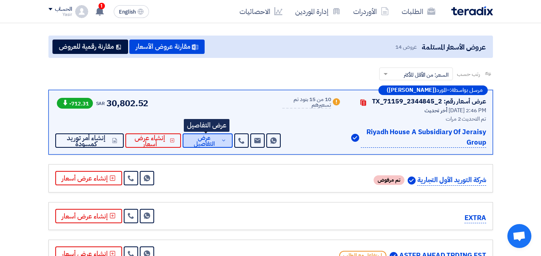
click at [196, 144] on span "عرض التفاصيل" at bounding box center [204, 141] width 30 height 12
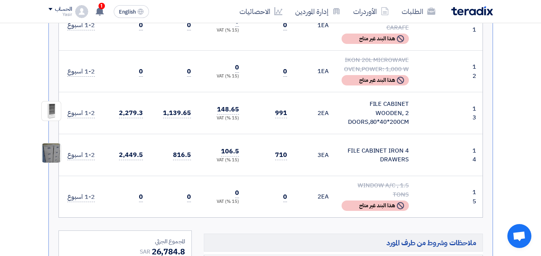
scroll to position [800, 0]
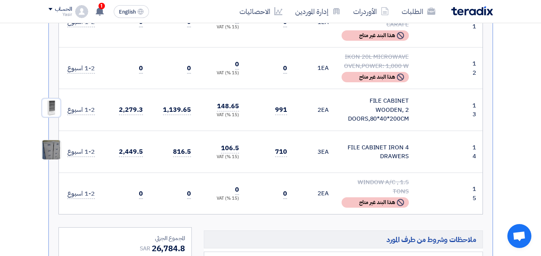
click at [53, 99] on img at bounding box center [51, 107] width 19 height 19
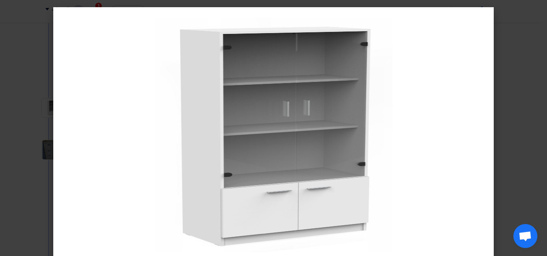
click at [16, 35] on modal-container at bounding box center [273, 128] width 547 height 256
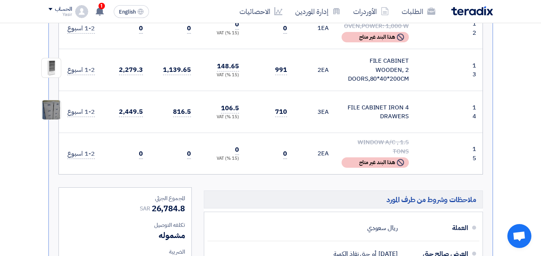
scroll to position [880, 0]
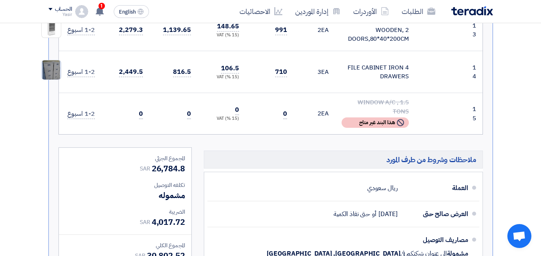
click at [54, 57] on img at bounding box center [51, 70] width 19 height 33
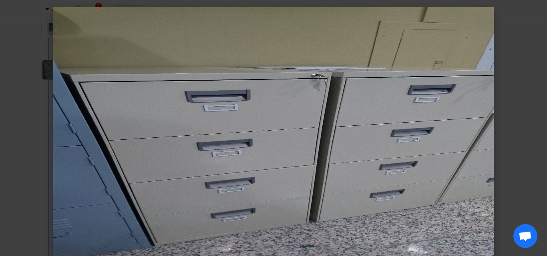
click at [28, 85] on modal-container at bounding box center [273, 128] width 547 height 256
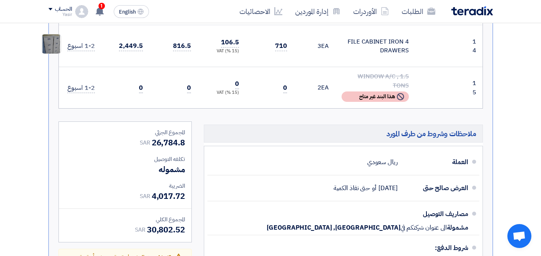
scroll to position [920, 0]
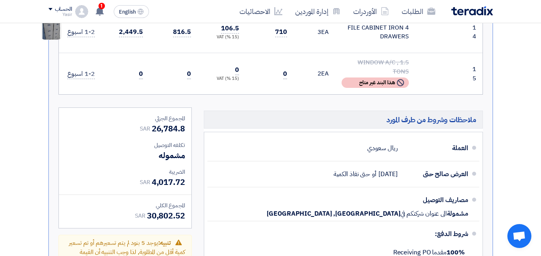
drag, startPoint x: 185, startPoint y: 111, endPoint x: 152, endPoint y: 116, distance: 33.2
click at [152, 116] on div "المجموع الجزئي SAR 26,784.8 تكلفه التوصيل مشموله الضريبة SAR" at bounding box center [125, 168] width 132 height 120
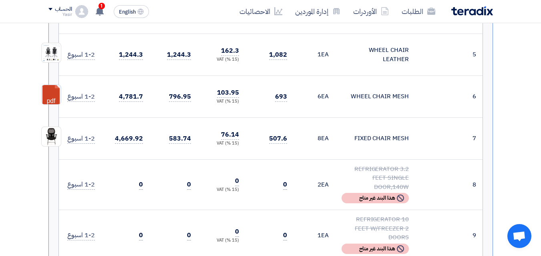
scroll to position [480, 0]
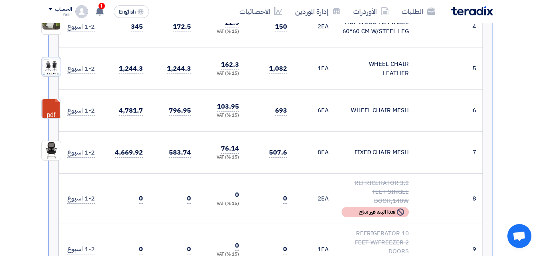
click at [53, 68] on img at bounding box center [51, 66] width 19 height 19
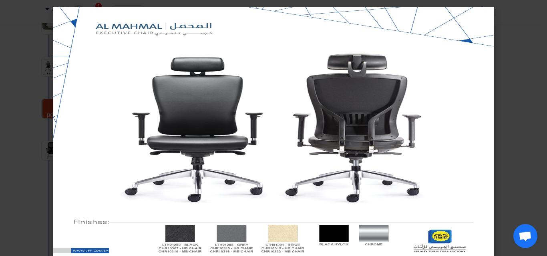
click at [36, 83] on modal-container at bounding box center [273, 128] width 547 height 256
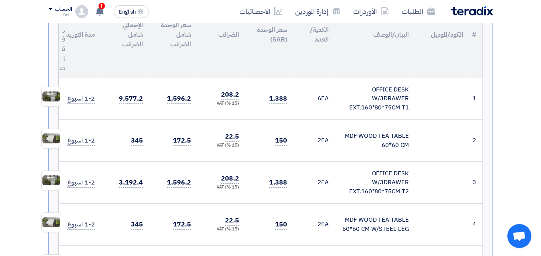
scroll to position [280, 0]
